Goal: Navigation & Orientation: Find specific page/section

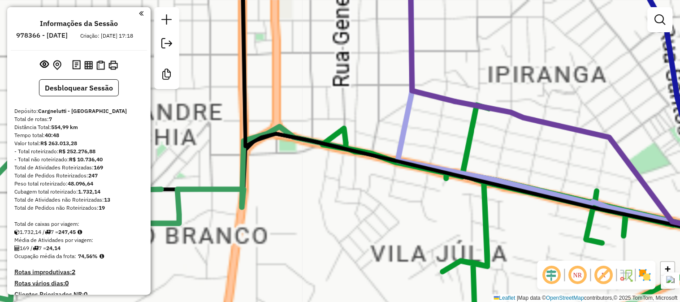
scroll to position [290, 0]
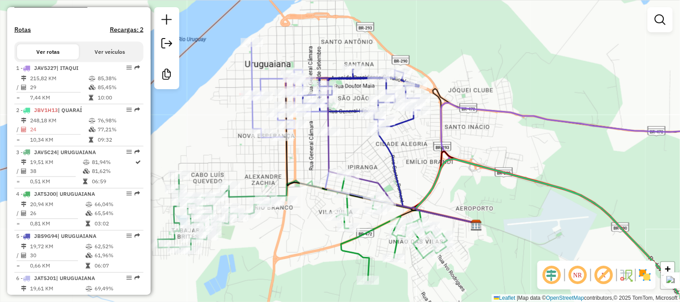
drag, startPoint x: 445, startPoint y: 85, endPoint x: 355, endPoint y: 159, distance: 116.3
click at [407, 175] on div "Janela de atendimento Grade de atendimento Capacidade Transportadoras Veículos …" at bounding box center [340, 151] width 680 height 302
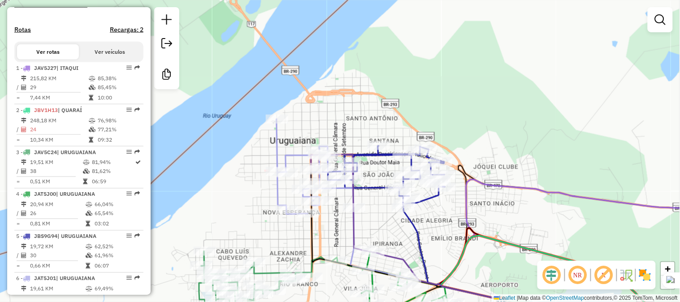
drag, startPoint x: 318, startPoint y: 51, endPoint x: 348, endPoint y: 101, distance: 58.5
click at [348, 101] on div "Janela de atendimento Grade de atendimento Capacidade Transportadoras Veículos …" at bounding box center [340, 151] width 680 height 302
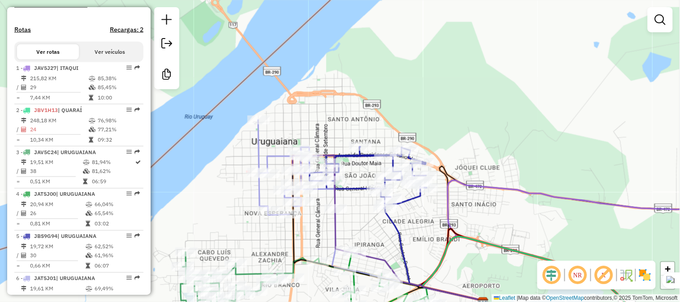
drag, startPoint x: 356, startPoint y: 64, endPoint x: 321, endPoint y: 63, distance: 35.0
click at [321, 63] on div "Janela de atendimento Grade de atendimento Capacidade Transportadoras Veículos …" at bounding box center [340, 151] width 680 height 302
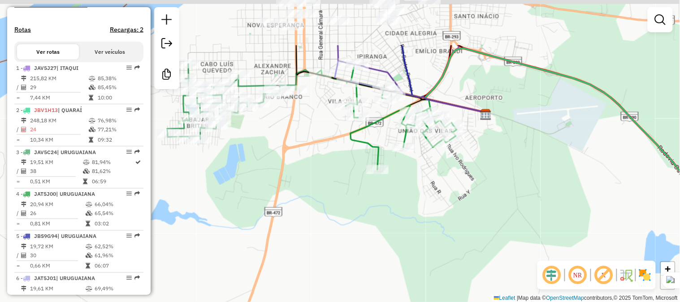
drag, startPoint x: 388, startPoint y: 101, endPoint x: 408, endPoint y: 173, distance: 74.5
click at [411, 177] on div "Janela de atendimento Grade de atendimento Capacidade Transportadoras Veículos …" at bounding box center [340, 151] width 680 height 302
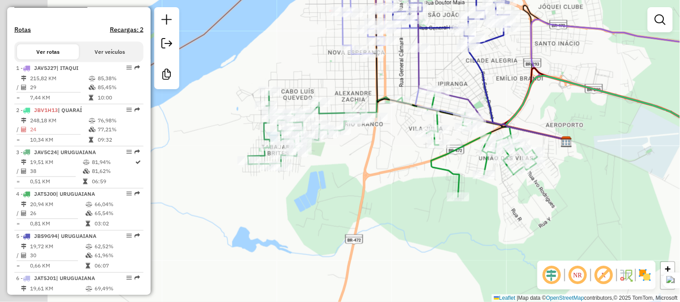
drag, startPoint x: 284, startPoint y: 142, endPoint x: 364, endPoint y: 169, distance: 84.6
click at [364, 169] on div "Janela de atendimento Grade de atendimento Capacidade Transportadoras Veículos …" at bounding box center [340, 151] width 680 height 302
